Goal: Go to known website: Access a specific website the user already knows

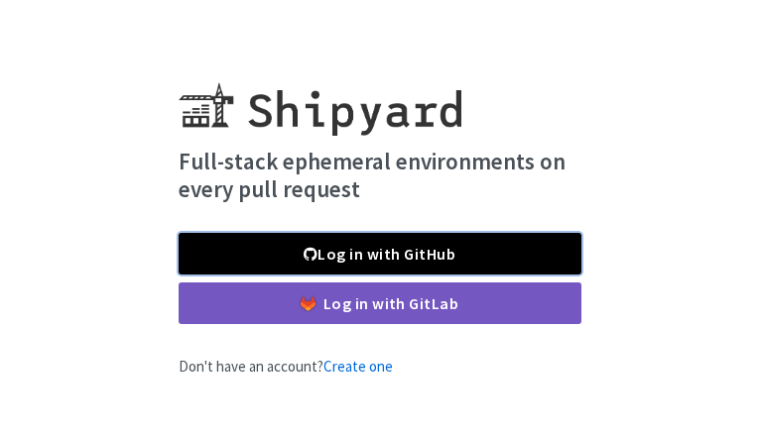
click at [506, 254] on link "Log in with GitHub" at bounding box center [380, 254] width 403 height 42
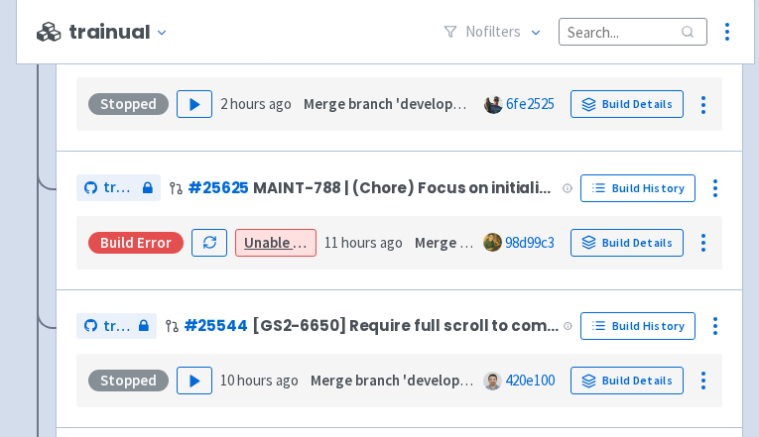
scroll to position [2108, 0]
